Goal: Task Accomplishment & Management: Manage account settings

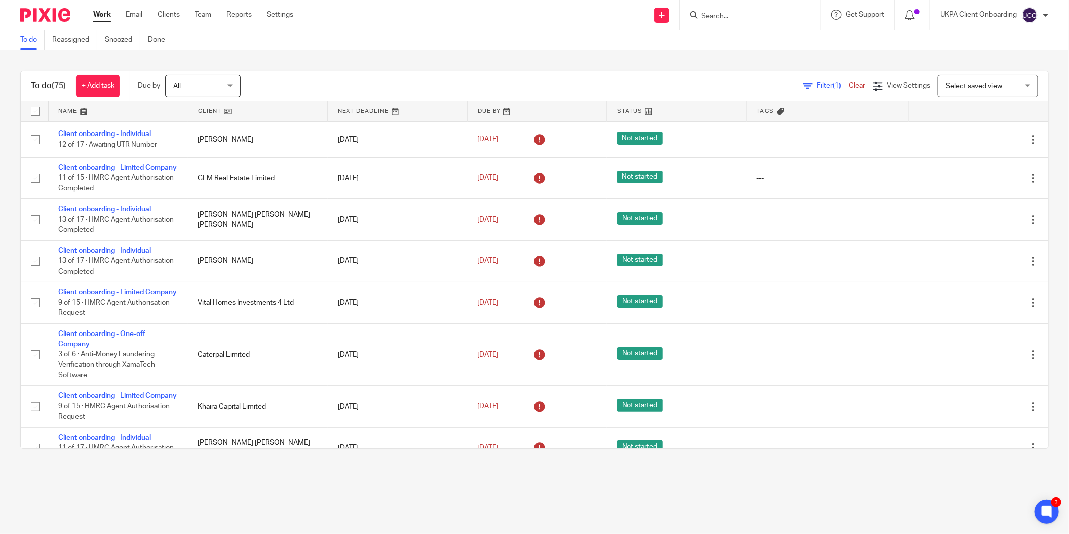
drag, startPoint x: 717, startPoint y: 1, endPoint x: 706, endPoint y: 22, distance: 24.3
click at [715, 3] on div at bounding box center [750, 15] width 141 height 30
click at [706, 22] on div at bounding box center [750, 15] width 141 height 30
click at [711, 14] on input "Search" at bounding box center [745, 16] width 91 height 9
paste input "Shahryar Sales Services Ltd"
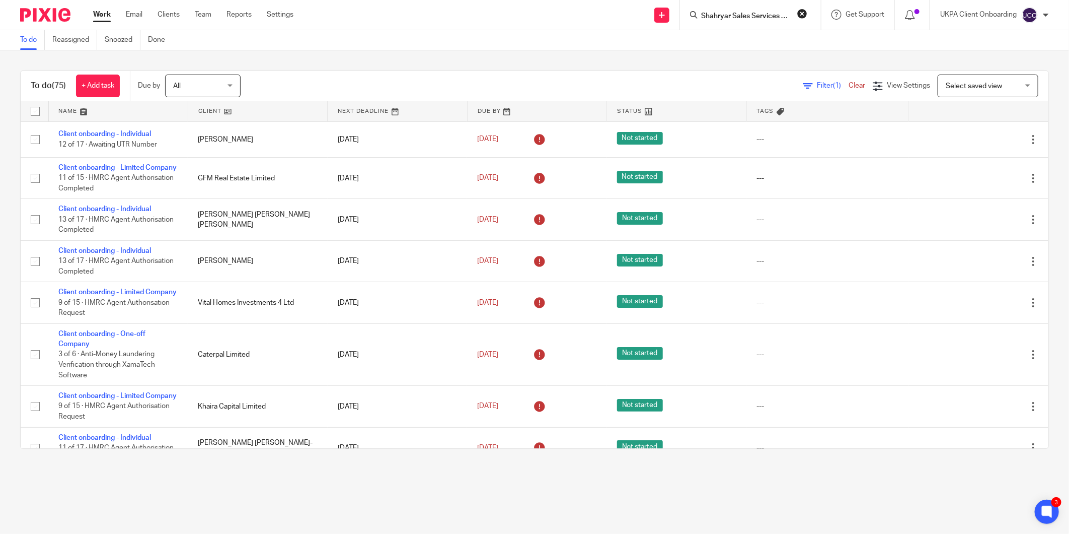
scroll to position [0, 6]
type input "Shahryar Sales Services Ltd"
click at [738, 37] on link at bounding box center [795, 43] width 194 height 23
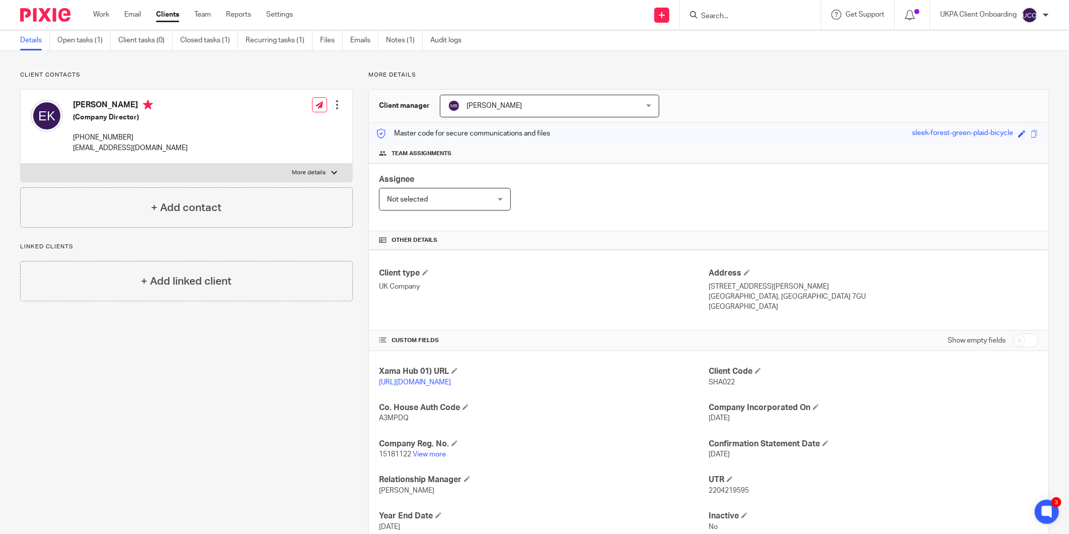
scroll to position [56, 0]
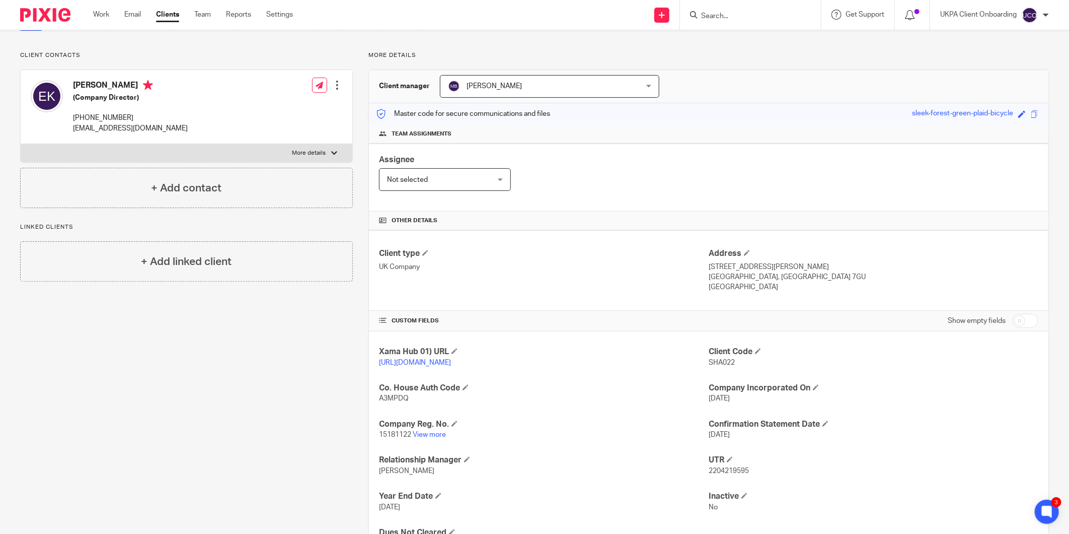
click at [735, 18] on input "Search" at bounding box center [745, 16] width 91 height 9
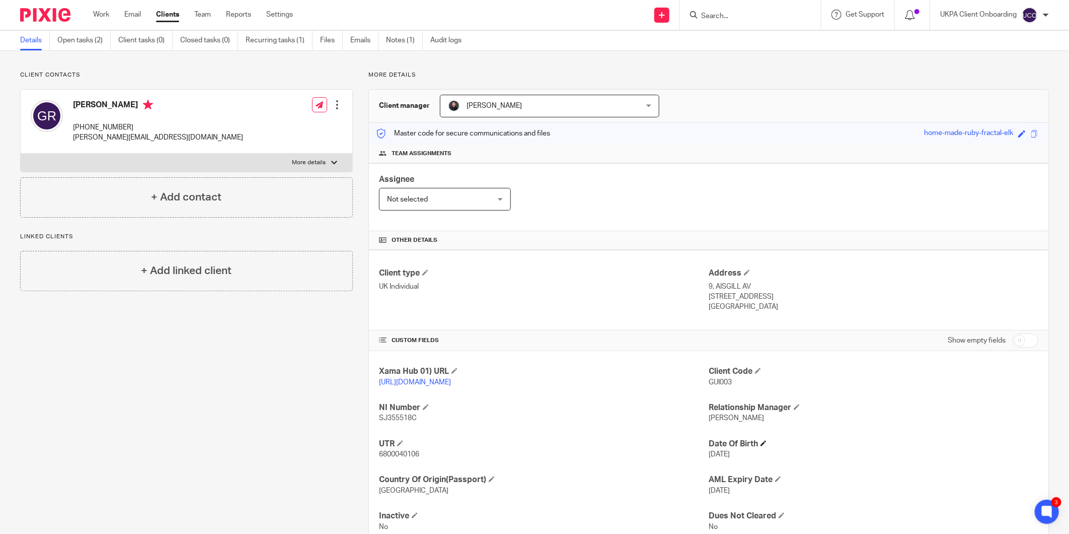
scroll to position [56, 0]
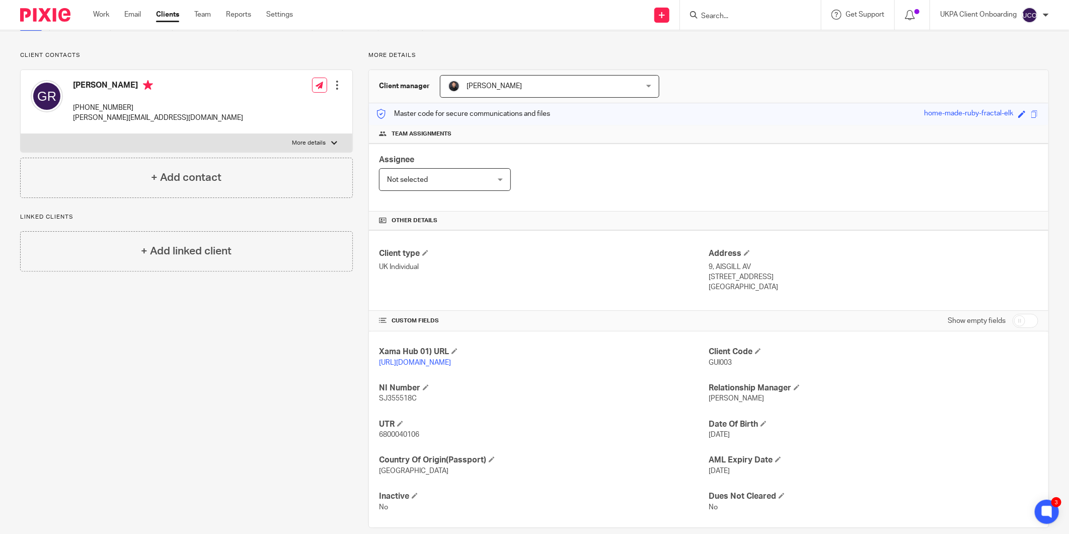
click at [397, 430] on div "UTR 6800040106" at bounding box center [544, 429] width 330 height 21
click at [395, 433] on span "6800040106" at bounding box center [399, 434] width 40 height 7
click at [751, 16] on input "Search" at bounding box center [745, 16] width 91 height 9
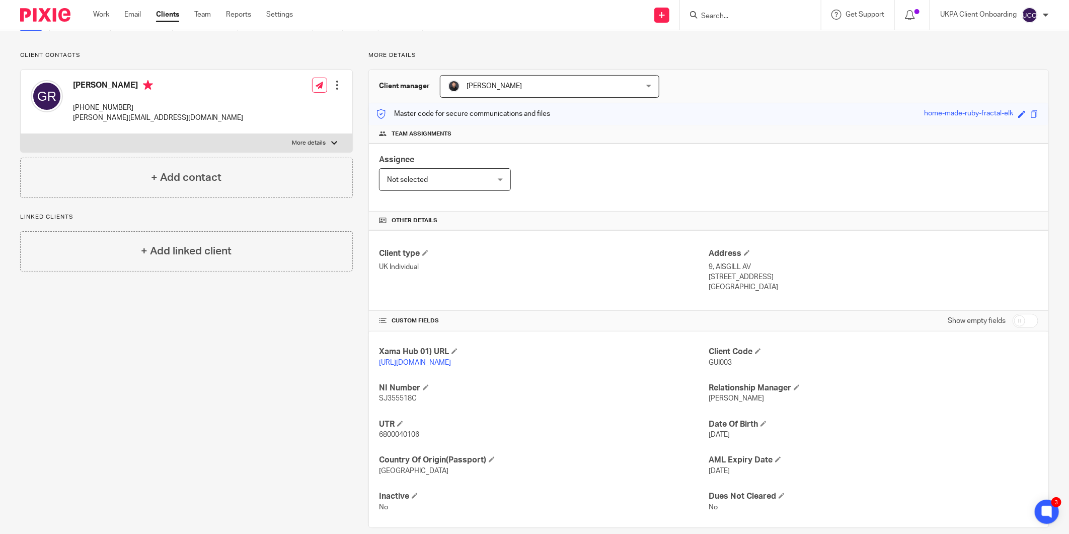
paste input "ggeorgantidis@me.com"
click at [758, 14] on input "ggeorgantidis@me.com" at bounding box center [745, 16] width 91 height 9
paste input "George Georgantidis"
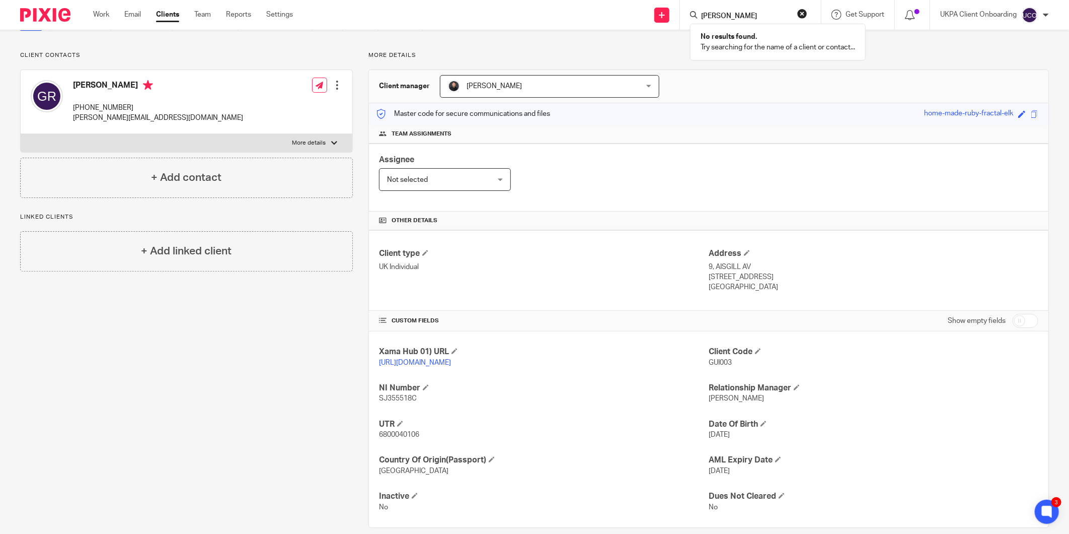
click at [772, 16] on input "George Georgantidis" at bounding box center [745, 16] width 91 height 9
click at [723, 12] on input "George Georgantidis" at bounding box center [745, 16] width 91 height 9
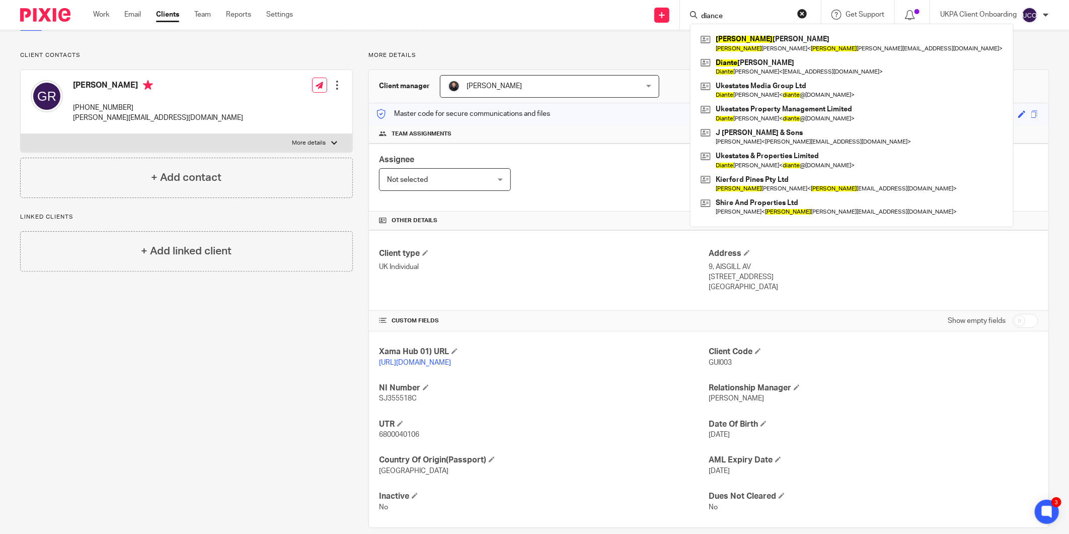
click at [736, 18] on input "diance" at bounding box center [745, 16] width 91 height 9
paste input "George Georgantidis"
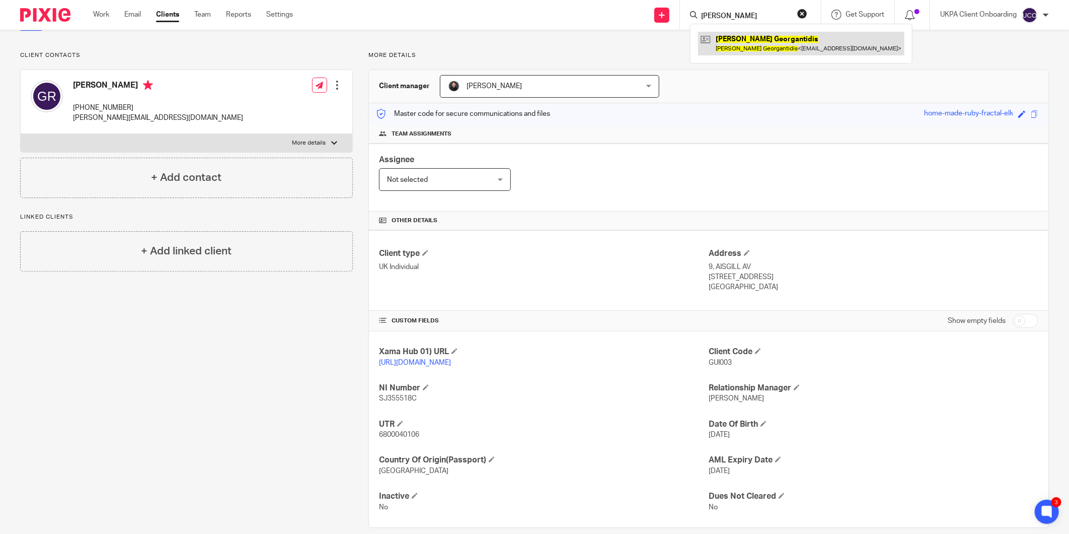
type input "George Georgantidis"
click at [738, 44] on link at bounding box center [801, 43] width 206 height 23
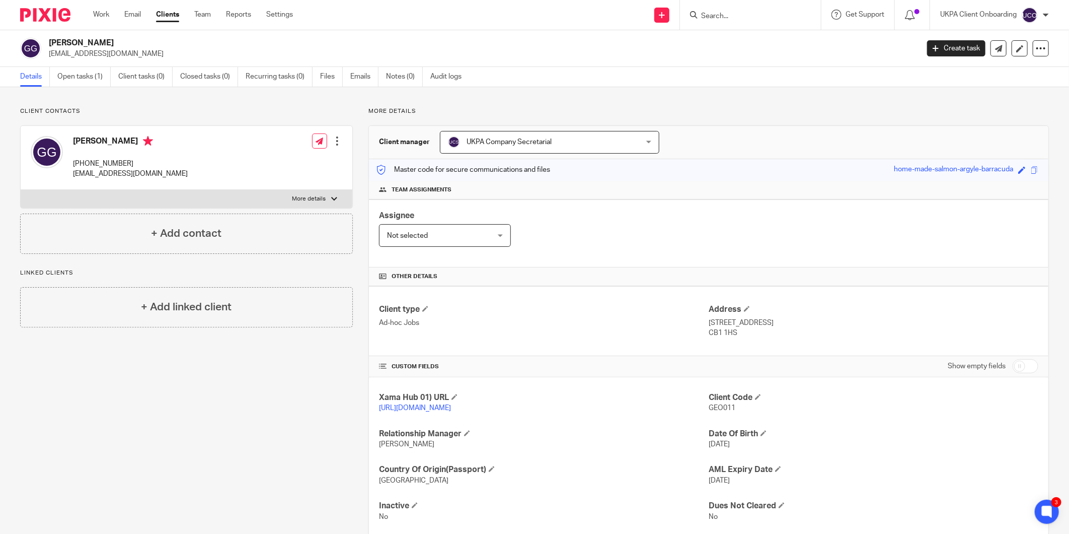
click at [723, 12] on input "Search" at bounding box center [745, 16] width 91 height 9
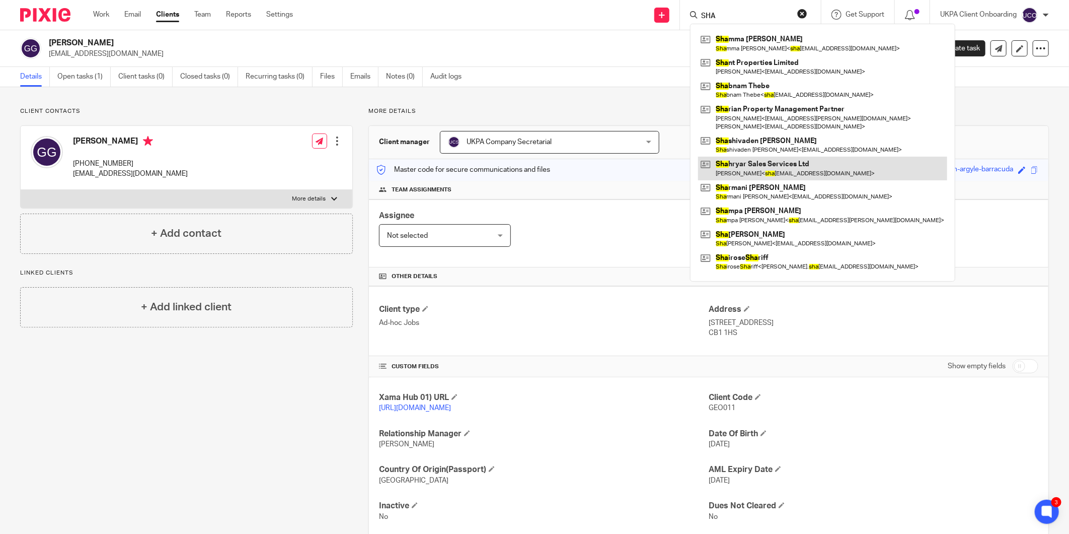
type input "SHA"
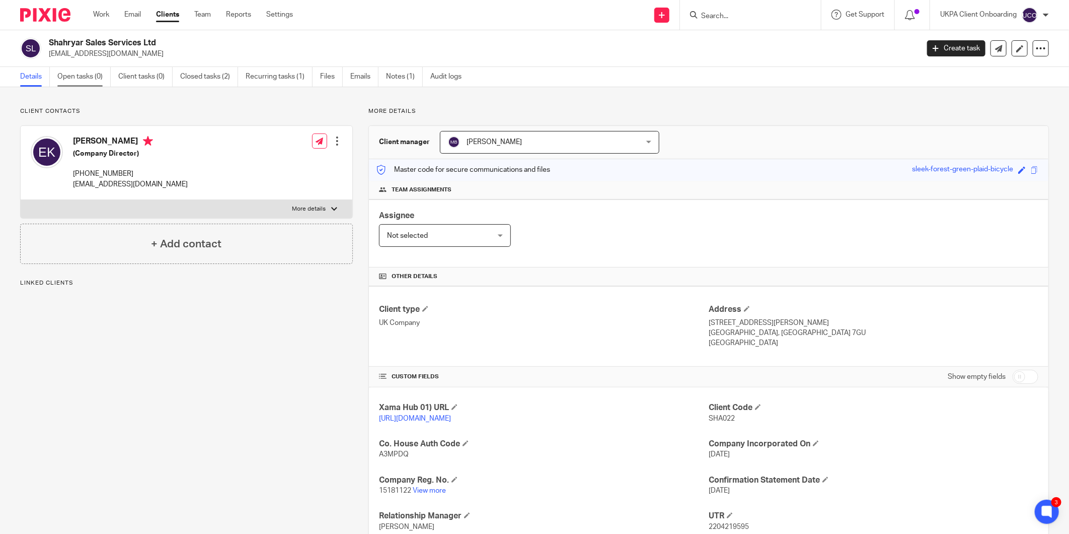
click at [98, 77] on link "Open tasks (0)" at bounding box center [83, 77] width 53 height 20
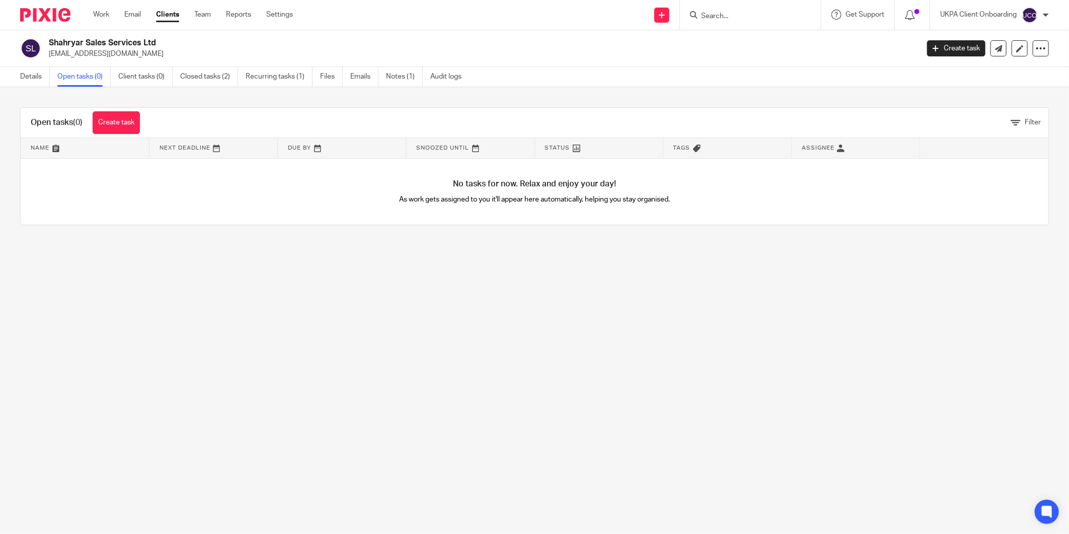
click at [36, 78] on link "Details" at bounding box center [35, 77] width 30 height 20
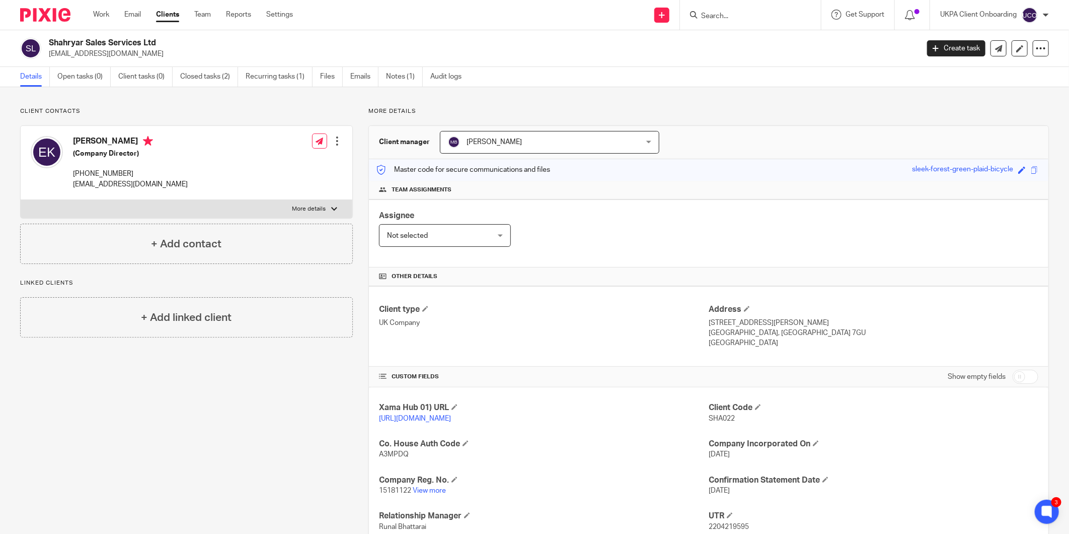
click at [96, 177] on p "[PHONE_NUMBER]" at bounding box center [130, 174] width 115 height 10
copy div "[PHONE_NUMBER]"
click at [727, 19] on input "Search" at bounding box center [745, 16] width 91 height 9
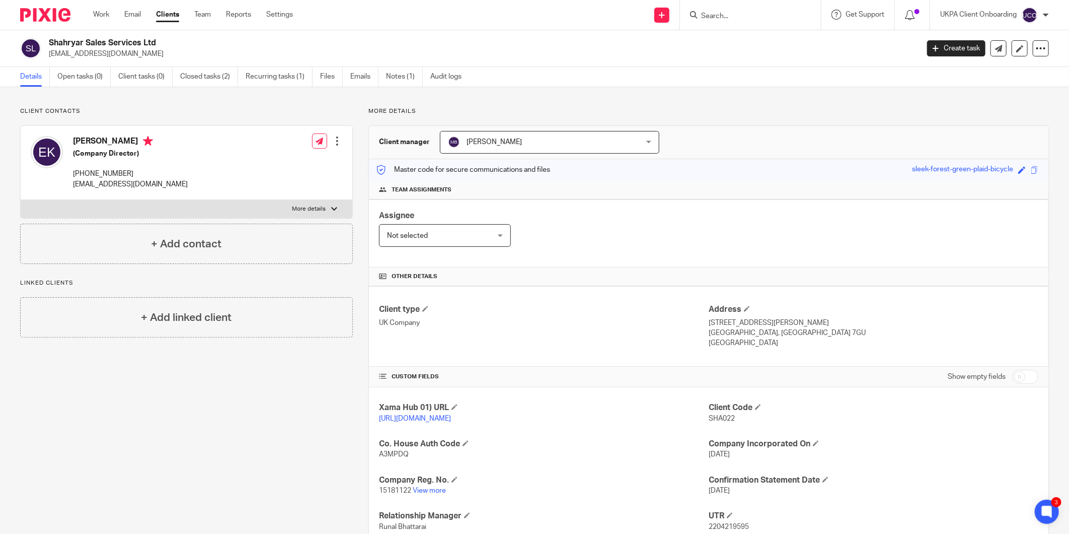
paste input "[EMAIL_ADDRESS][DOMAIN_NAME]"
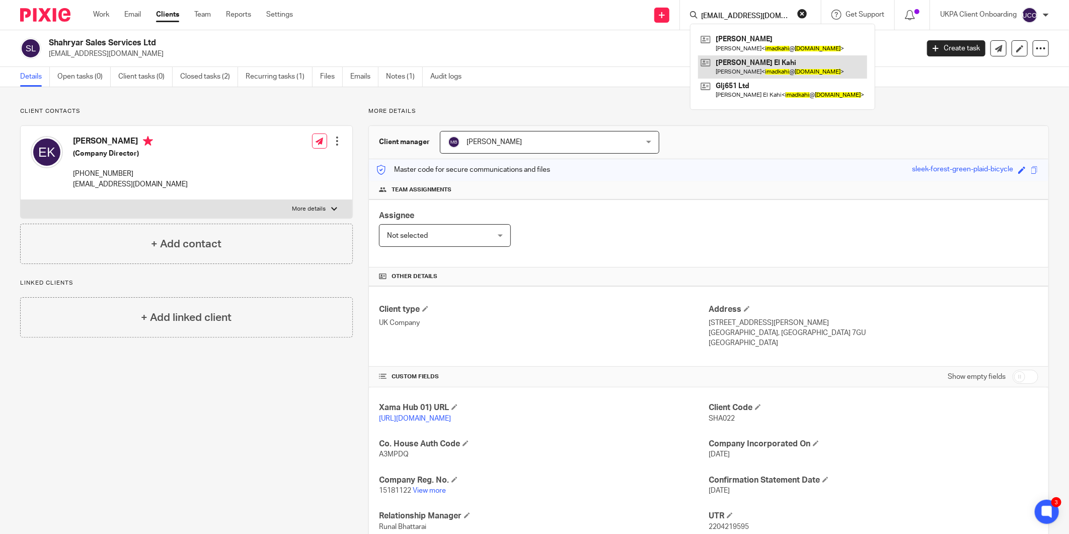
type input "[EMAIL_ADDRESS][DOMAIN_NAME]"
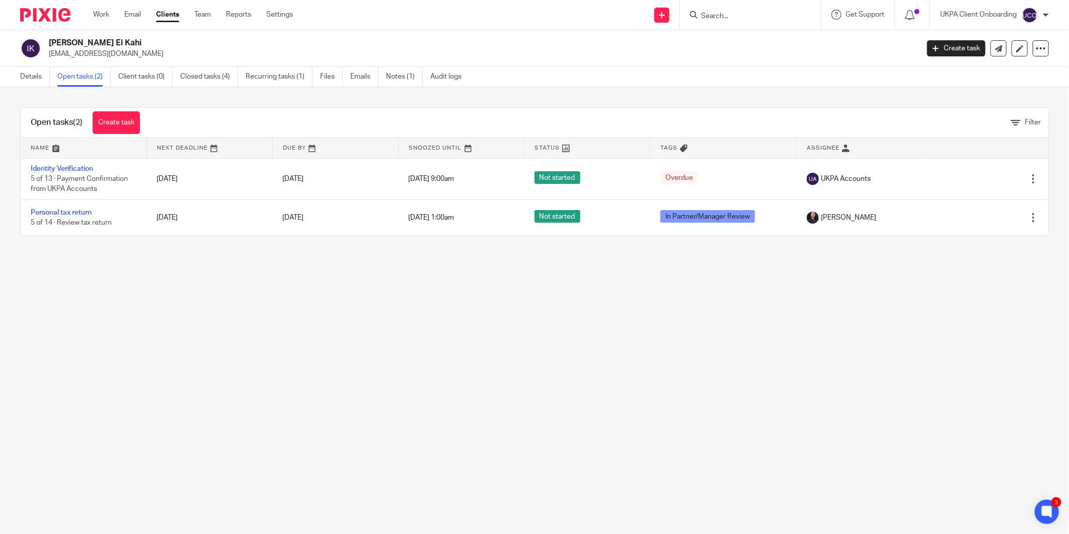
click at [693, 13] on icon at bounding box center [694, 15] width 8 height 8
click at [703, 12] on input "Search" at bounding box center [745, 16] width 91 height 9
paste input "[PERSON_NAME]"
type input "[PERSON_NAME]"
click at [404, 69] on link "Notes (1)" at bounding box center [404, 77] width 37 height 20
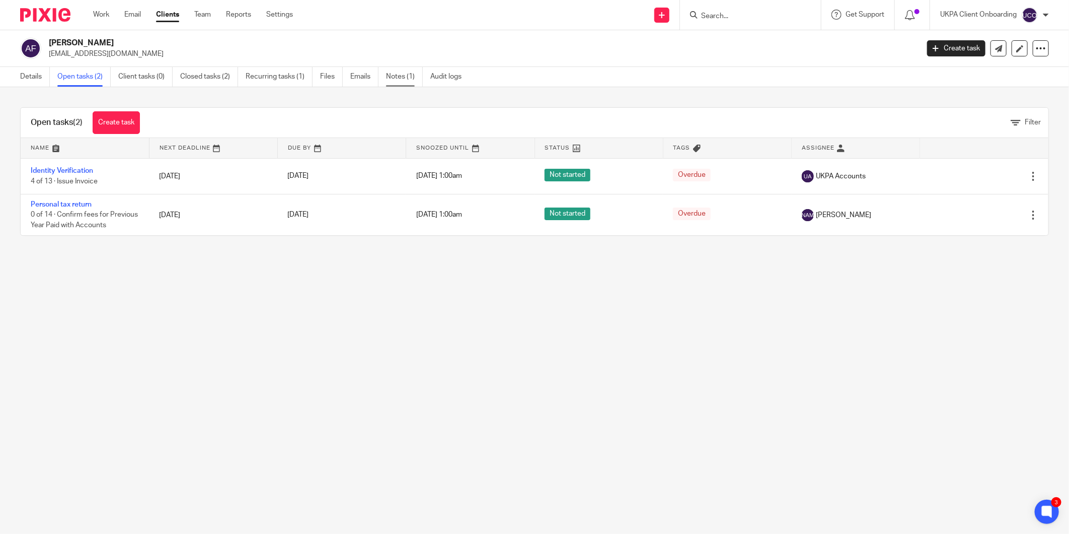
click at [394, 74] on link "Notes (1)" at bounding box center [404, 77] width 37 height 20
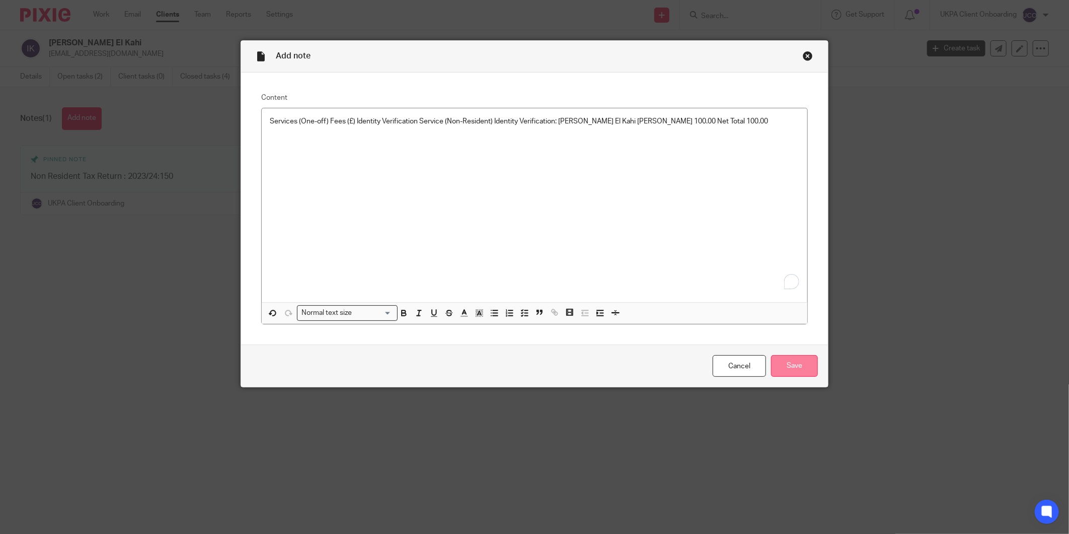
drag, startPoint x: 767, startPoint y: 349, endPoint x: 812, endPoint y: 371, distance: 50.0
click at [786, 360] on div "Cancel Save" at bounding box center [534, 365] width 587 height 42
click at [812, 371] on input "Save" at bounding box center [794, 366] width 47 height 22
click at [801, 368] on input "Save" at bounding box center [794, 366] width 47 height 22
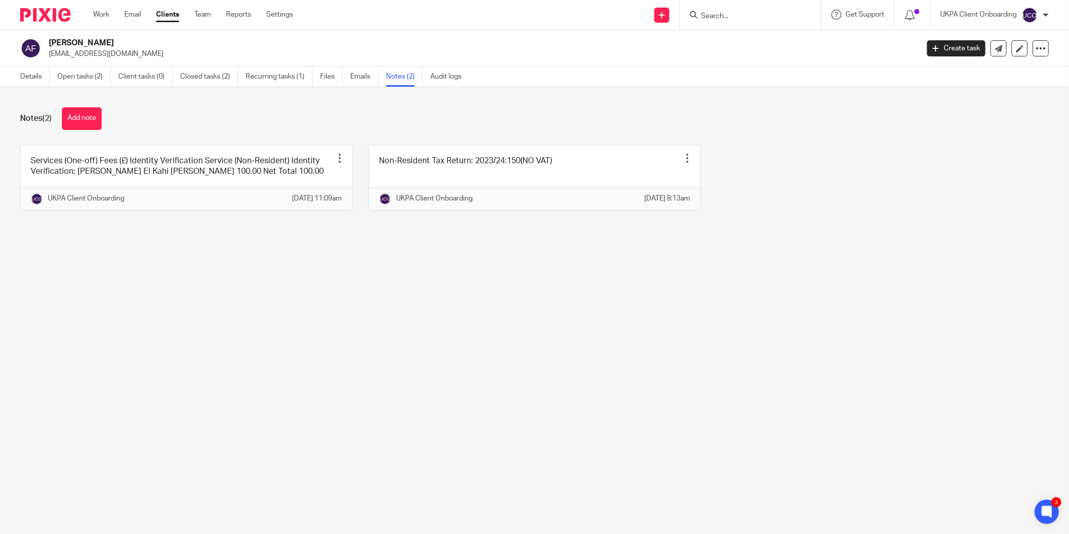
click at [716, 15] on input "Search" at bounding box center [745, 16] width 91 height 9
paste input "[EMAIL_ADDRESS][DOMAIN_NAME]"
type input "[EMAIL_ADDRESS][DOMAIN_NAME]"
click at [722, 37] on link at bounding box center [787, 43] width 179 height 23
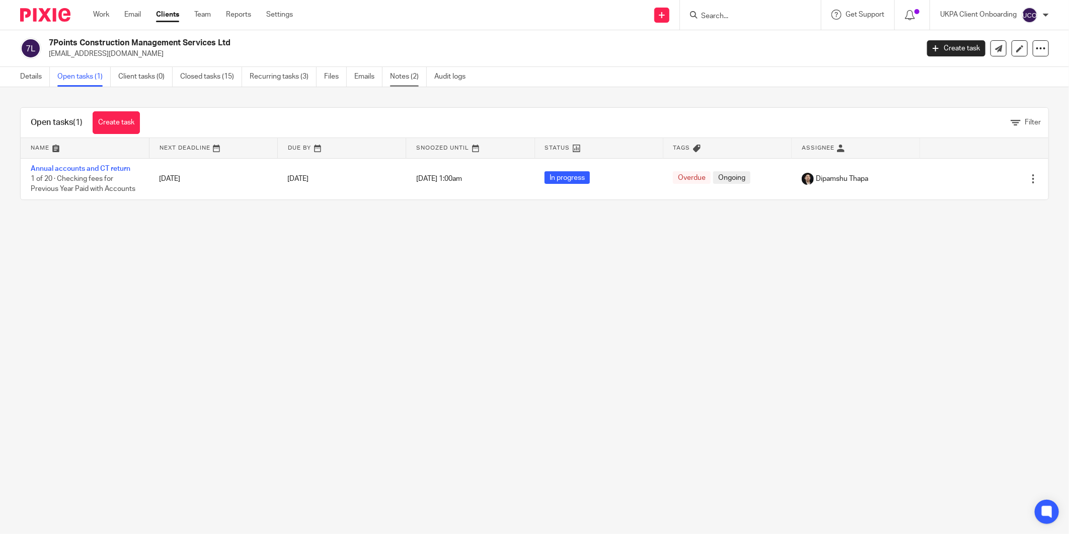
click at [410, 83] on link "Notes (2)" at bounding box center [408, 77] width 37 height 20
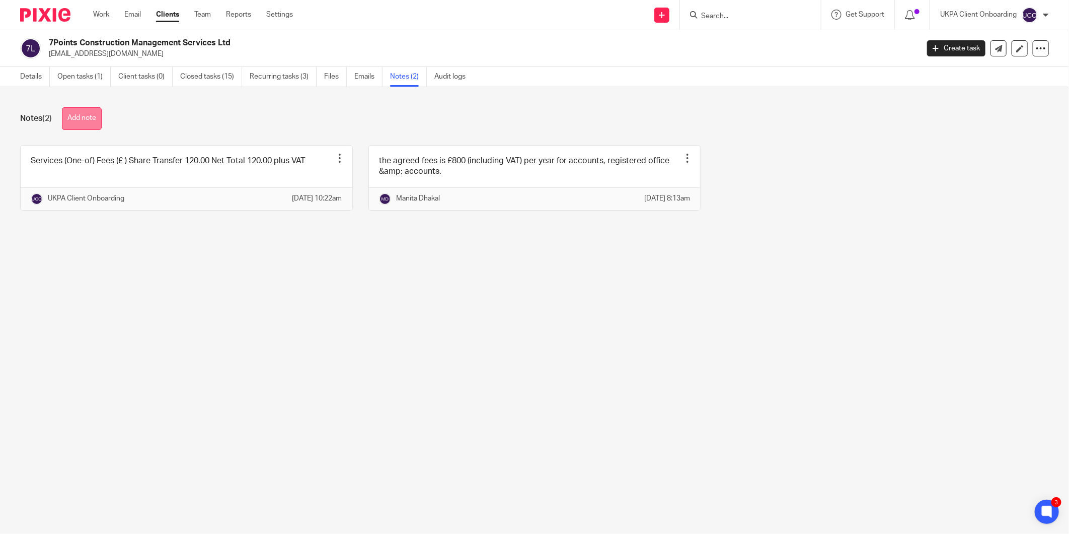
click at [92, 123] on button "Add note" at bounding box center [82, 118] width 40 height 23
paste div "To enrich screen reader interactions, please activate Accessibility in Grammarl…"
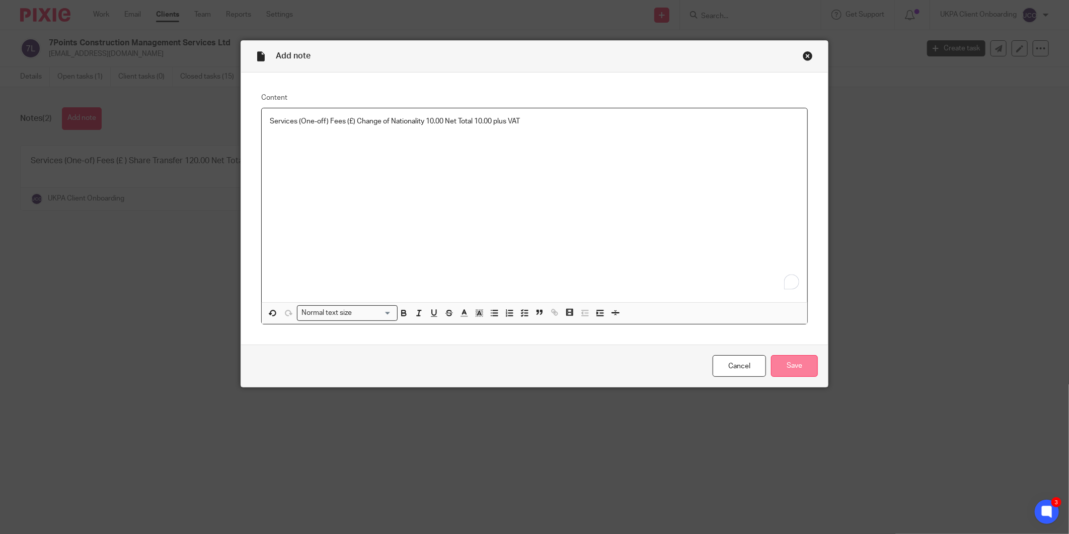
click at [790, 356] on input "Save" at bounding box center [794, 366] width 47 height 22
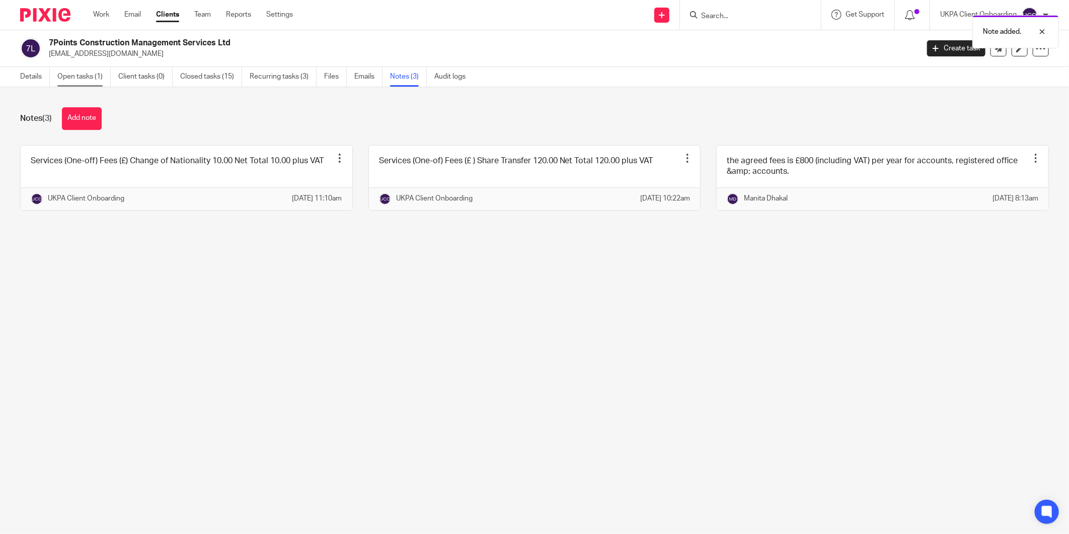
click at [81, 74] on link "Open tasks (1)" at bounding box center [83, 77] width 53 height 20
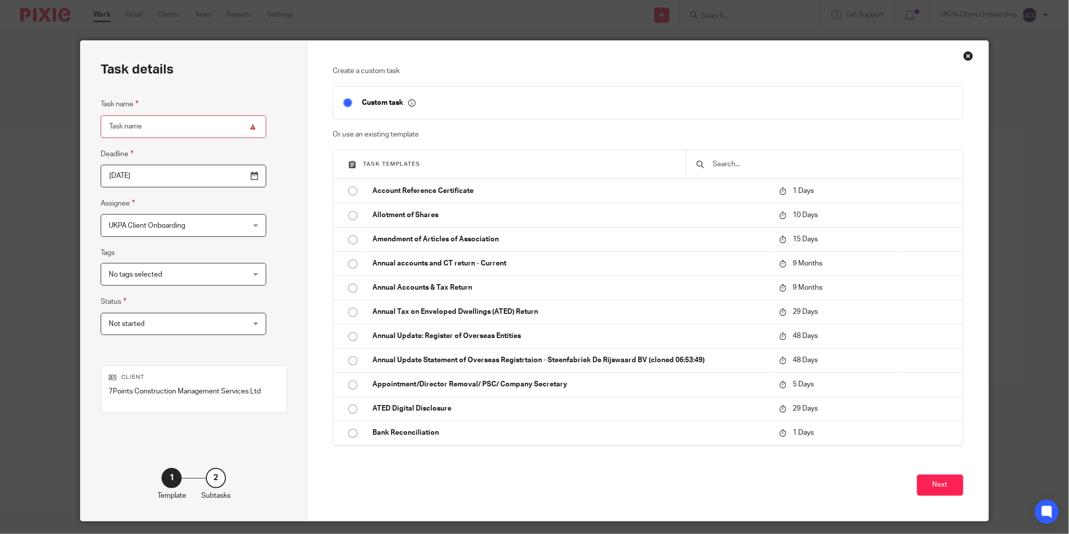
click at [743, 163] on input "text" at bounding box center [832, 164] width 241 height 11
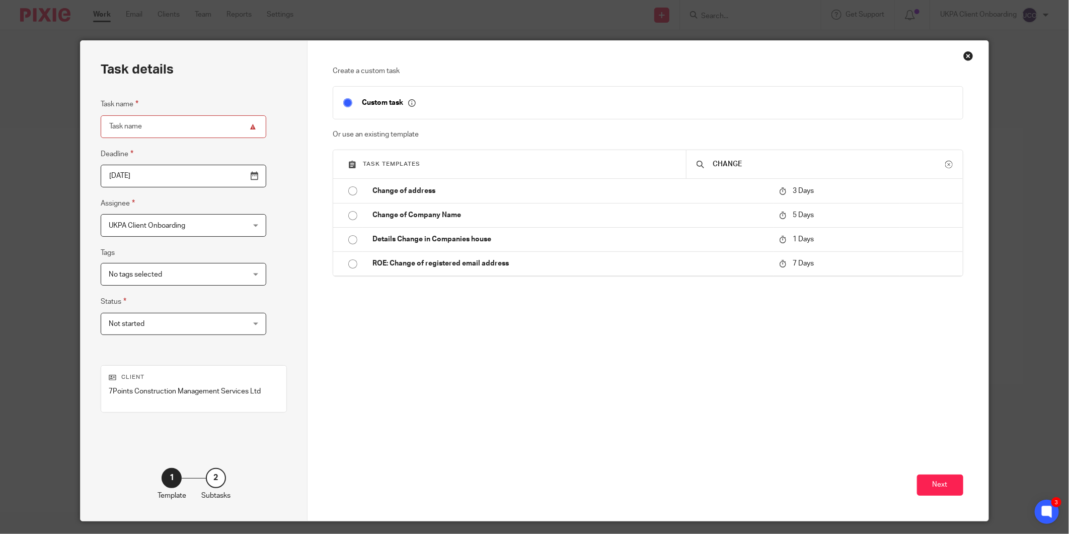
type input "CHANGE"
click at [964, 55] on div "Close this dialog window" at bounding box center [968, 56] width 10 height 10
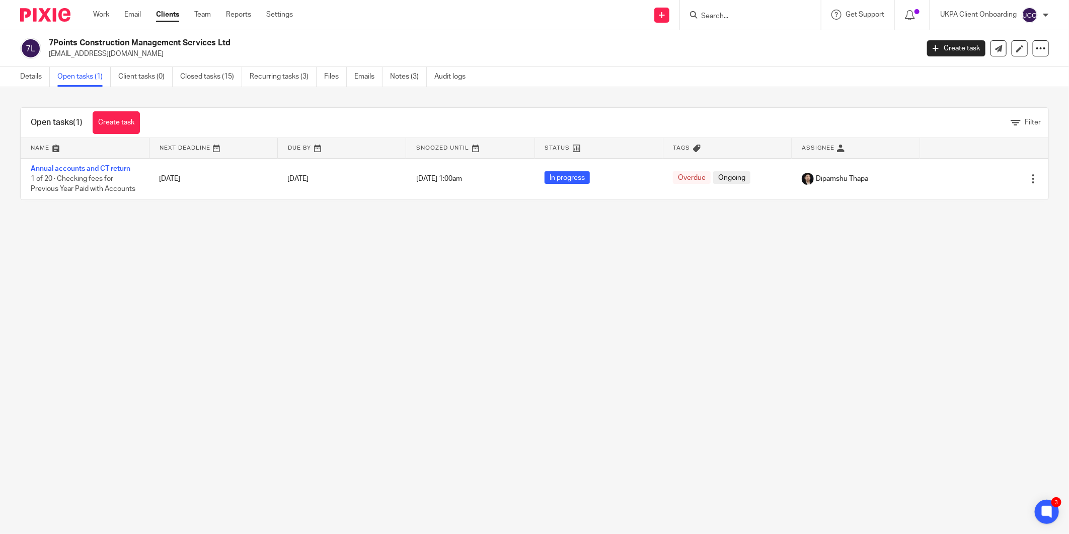
click at [721, 13] on input "Search" at bounding box center [745, 16] width 91 height 9
paste input "[PERSON_NAME][EMAIL_ADDRESS][DOMAIN_NAME]"
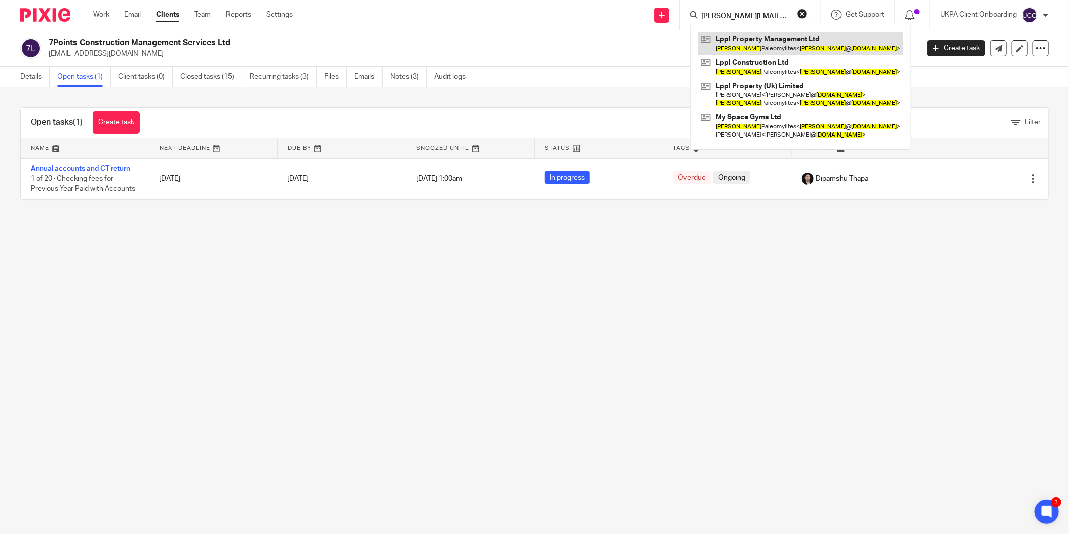
type input "[PERSON_NAME][EMAIL_ADDRESS][DOMAIN_NAME]"
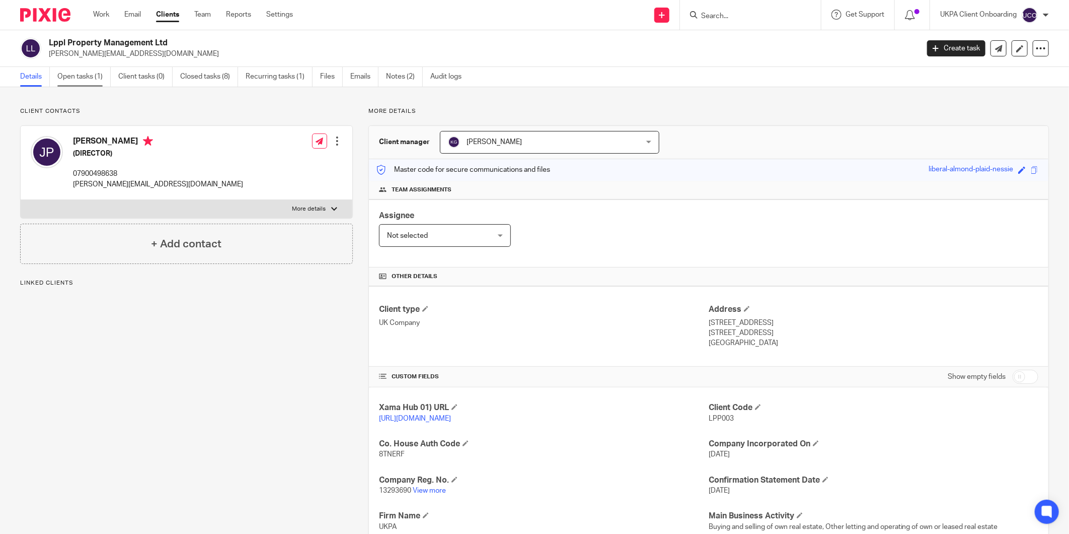
click at [79, 79] on link "Open tasks (1)" at bounding box center [83, 77] width 53 height 20
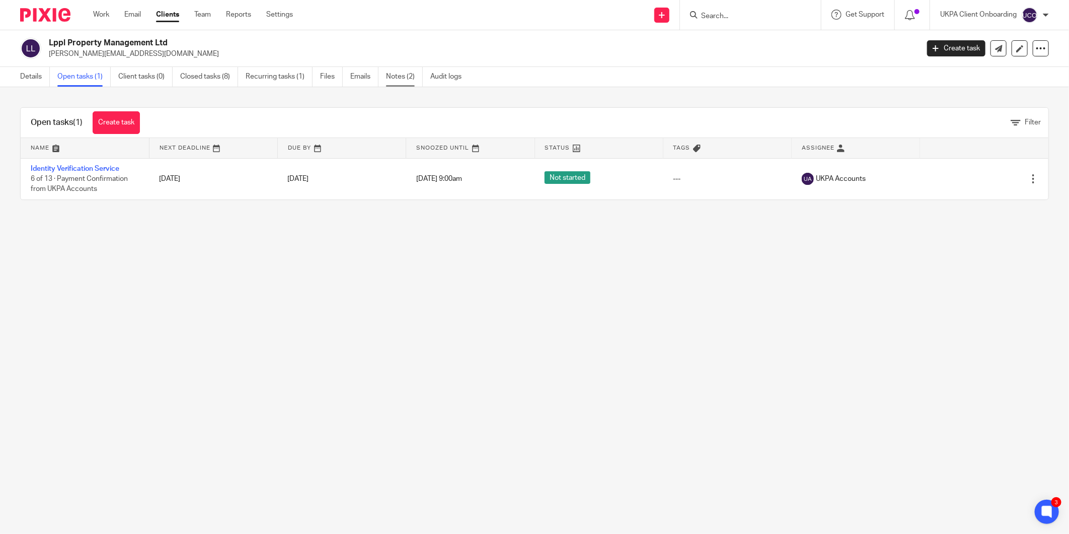
click at [395, 69] on link "Notes (2)" at bounding box center [404, 77] width 37 height 20
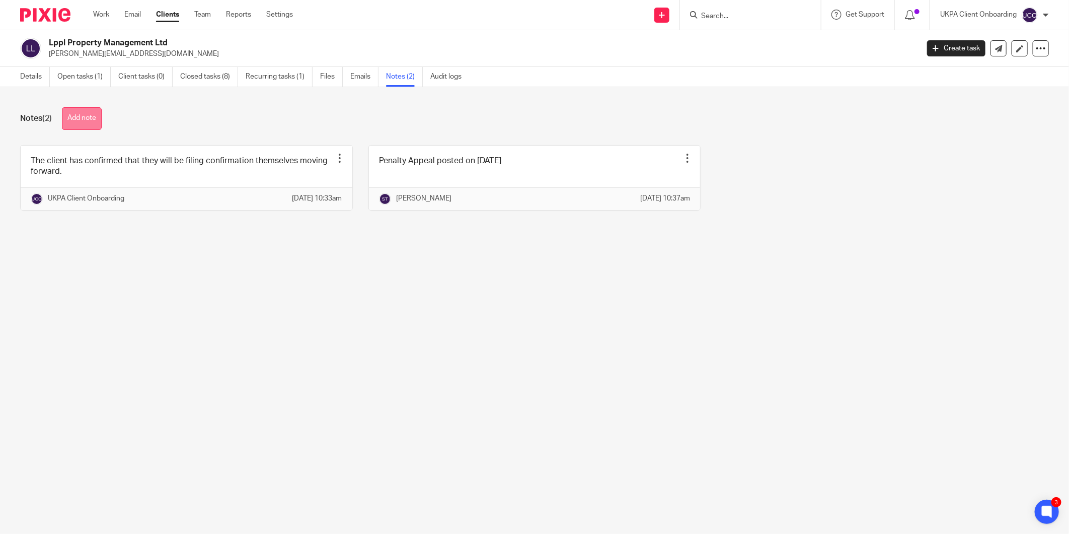
click at [79, 116] on button "Add note" at bounding box center [82, 118] width 40 height 23
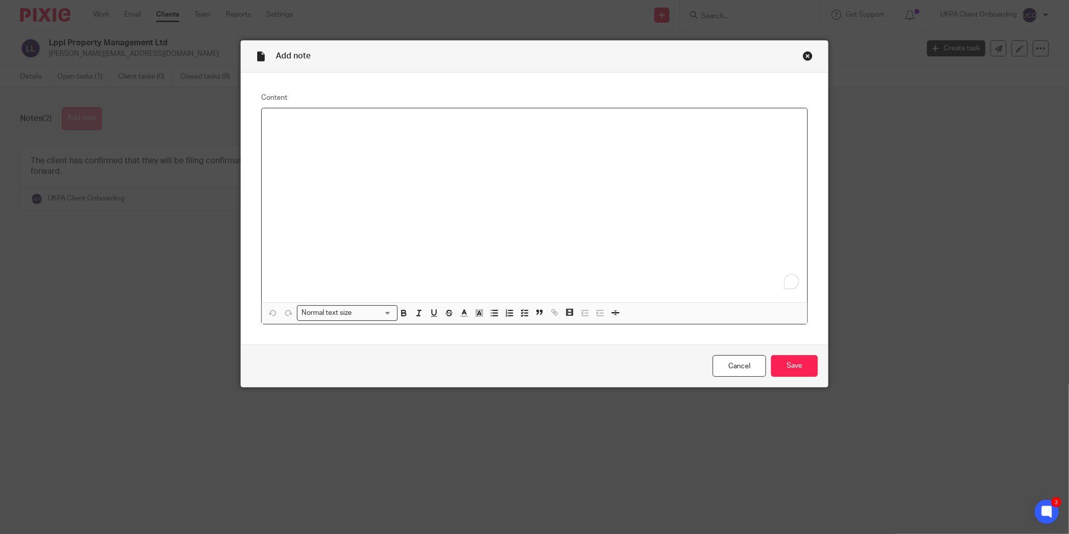
paste div "To enrich screen reader interactions, please activate Accessibility in Grammarl…"
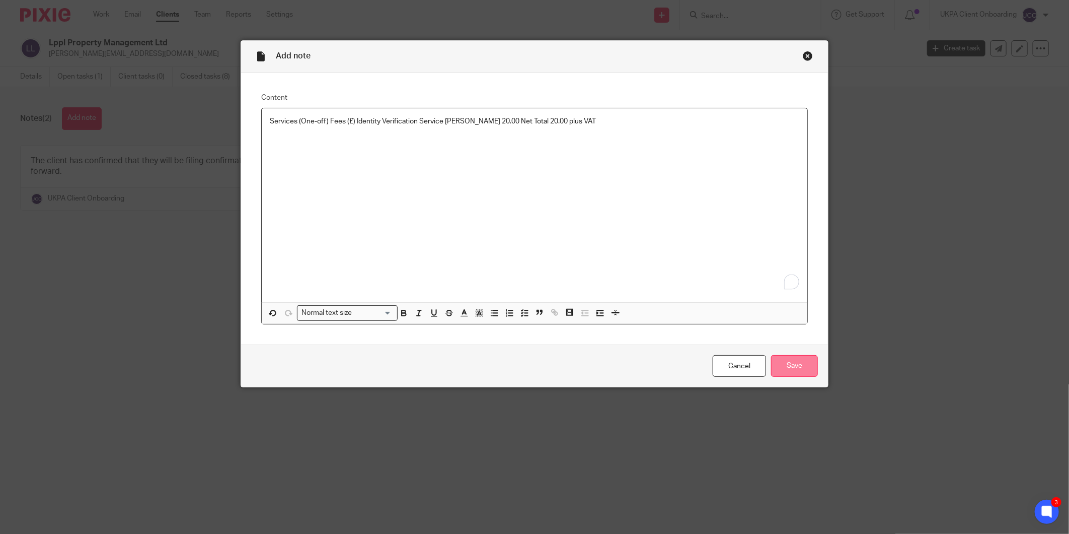
click at [802, 368] on input "Save" at bounding box center [794, 366] width 47 height 22
